Goal: Task Accomplishment & Management: Manage account settings

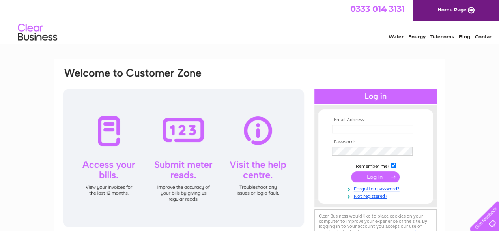
type input "nr16rp@hotmail.com"
click at [378, 176] on input "submit" at bounding box center [375, 176] width 48 height 11
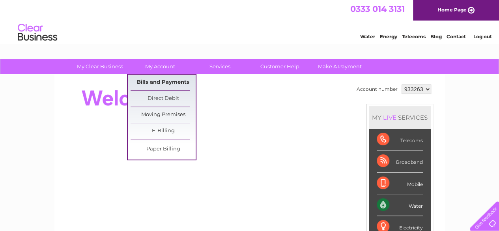
click at [164, 83] on link "Bills and Payments" at bounding box center [162, 83] width 65 height 16
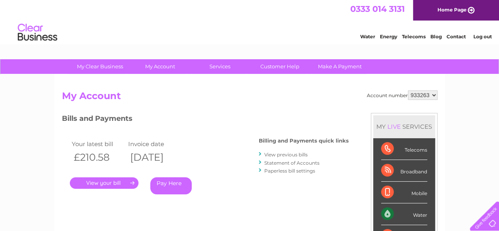
click at [278, 156] on link "View previous bills" at bounding box center [285, 154] width 43 height 6
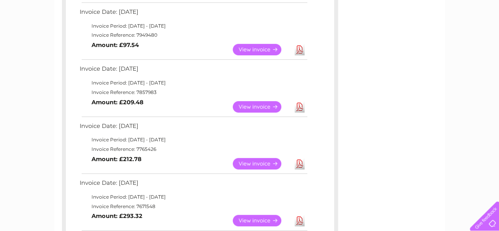
scroll to position [207, 0]
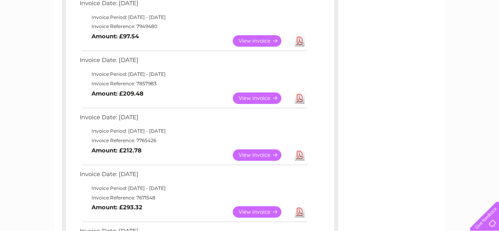
click at [254, 153] on link "View" at bounding box center [262, 154] width 58 height 11
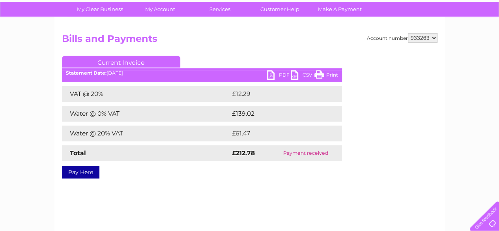
scroll to position [57, 0]
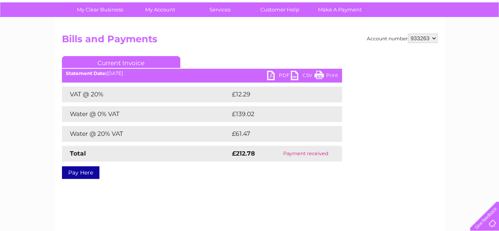
click at [327, 73] on link "Print" at bounding box center [326, 76] width 24 height 11
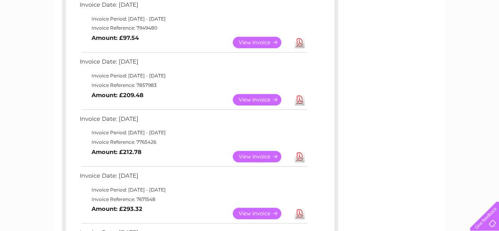
click at [300, 101] on link "Download" at bounding box center [300, 99] width 10 height 11
click at [302, 159] on link "Download" at bounding box center [300, 156] width 10 height 11
click at [267, 153] on link "View" at bounding box center [262, 156] width 58 height 11
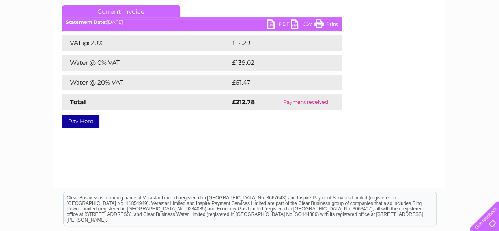
scroll to position [109, 0]
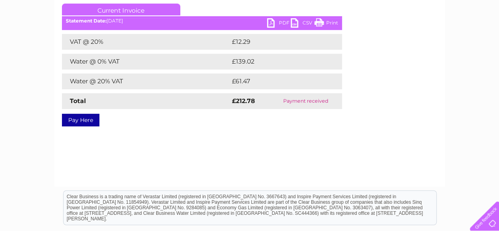
click at [281, 23] on link "PDF" at bounding box center [279, 23] width 24 height 11
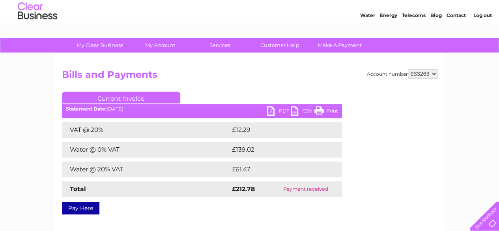
scroll to position [21, 0]
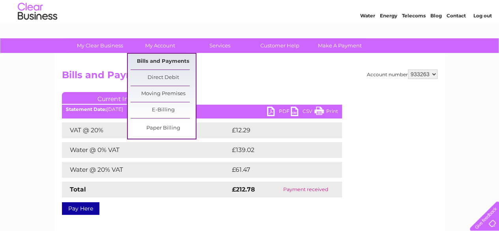
click at [160, 60] on link "Bills and Payments" at bounding box center [162, 62] width 65 height 16
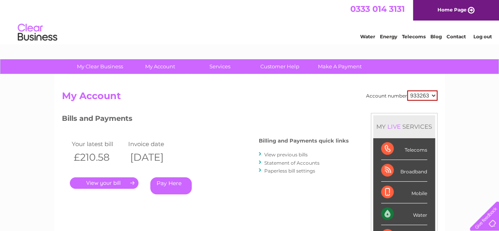
click at [270, 154] on link "View previous bills" at bounding box center [285, 154] width 43 height 6
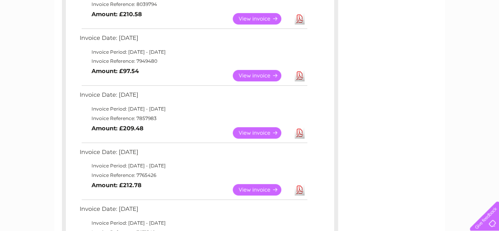
scroll to position [172, 0]
click at [250, 132] on link "View" at bounding box center [262, 132] width 58 height 11
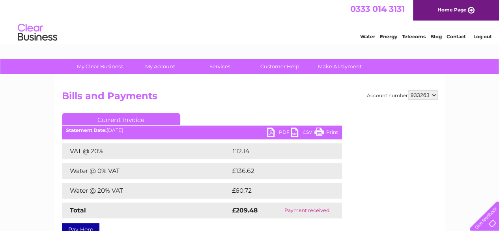
click at [332, 130] on link "Print" at bounding box center [326, 132] width 24 height 11
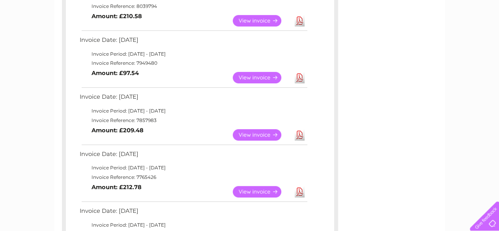
click at [245, 77] on link "View" at bounding box center [262, 77] width 58 height 11
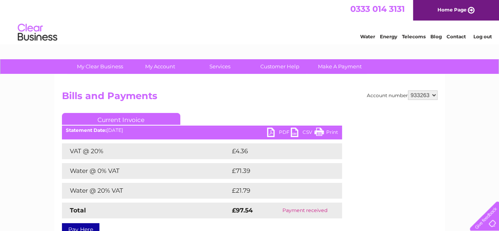
click at [330, 133] on link "Print" at bounding box center [326, 132] width 24 height 11
click at [481, 38] on link "Log out" at bounding box center [482, 37] width 19 height 6
